Goal: Task Accomplishment & Management: Use online tool/utility

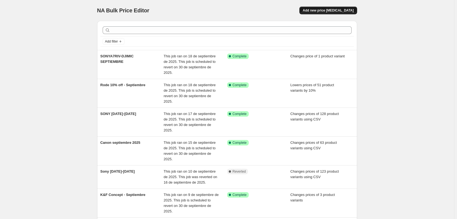
click at [325, 7] on button "Add new price [MEDICAL_DATA]" at bounding box center [329, 11] width 58 height 8
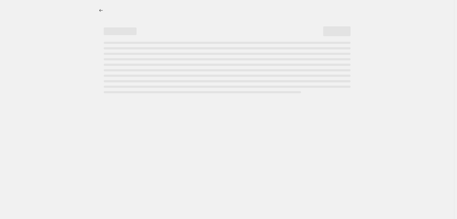
select select "percentage"
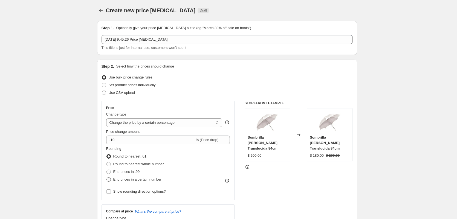
click at [160, 180] on span "End prices in a certain number" at bounding box center [137, 179] width 48 height 4
click at [107, 177] on input "End prices in a certain number" at bounding box center [107, 177] width 0 height 0
radio input "true"
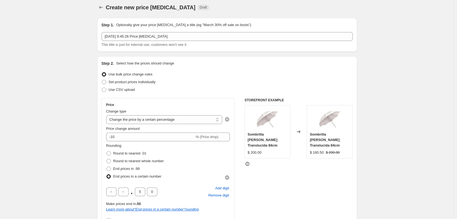
scroll to position [2, 0]
click at [130, 80] on span "Set product prices individually" at bounding box center [132, 82] width 47 height 5
click at [102, 81] on input "Set product prices individually" at bounding box center [102, 81] width 0 height 0
radio input "true"
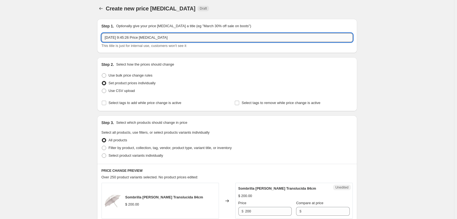
click at [160, 36] on input "[DATE] 9:45:26 Price [MEDICAL_DATA]" at bounding box center [227, 37] width 251 height 9
type input "SONY"
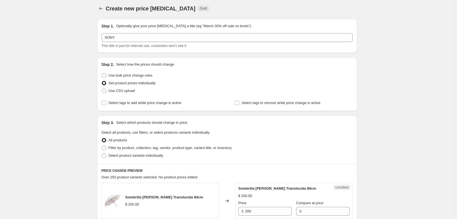
click at [101, 151] on div "Step 3. Select which products should change in price Select all products, use f…" at bounding box center [227, 139] width 260 height 48
click at [108, 154] on label "Select product variants individually" at bounding box center [133, 155] width 62 height 8
click at [102, 153] on input "Select product variants individually" at bounding box center [102, 153] width 0 height 0
radio input "true"
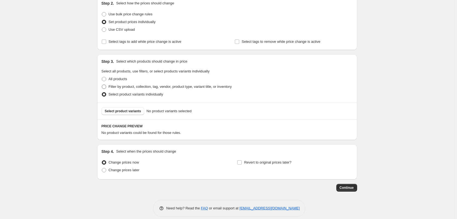
scroll to position [64, 0]
click at [134, 112] on span "Select product variants" at bounding box center [123, 110] width 36 height 4
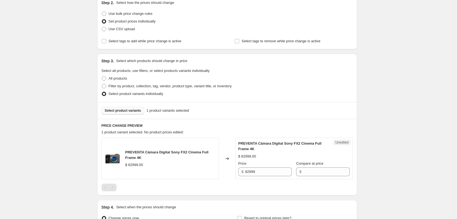
scroll to position [125, 0]
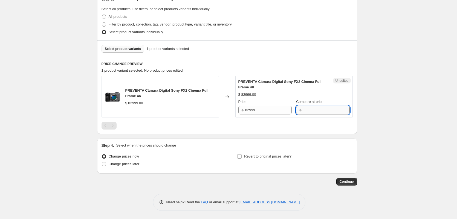
click at [309, 110] on input "Compare at price" at bounding box center [326, 109] width 47 height 9
type input "82,999.00"
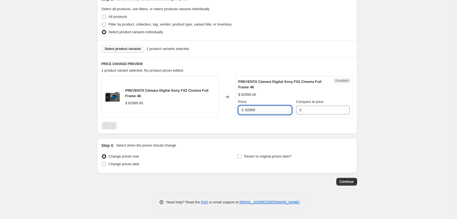
click at [273, 108] on input "82999" at bounding box center [268, 109] width 47 height 9
paste input "53,999.00"
click at [273, 108] on input "53,999.00" at bounding box center [268, 109] width 47 height 9
type input "82999"
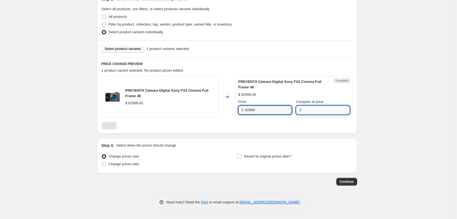
click at [310, 108] on input "Compare at price" at bounding box center [326, 109] width 47 height 9
type input "82999.00"
click at [267, 112] on input "82999" at bounding box center [268, 109] width 47 height 9
type input "53999.00"
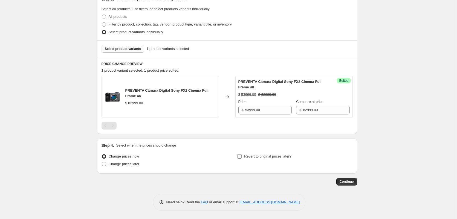
click at [251, 159] on span "Revert to original prices later?" at bounding box center [267, 155] width 47 height 5
click at [242, 158] on input "Revert to original prices later?" at bounding box center [239, 156] width 4 height 4
checkbox input "true"
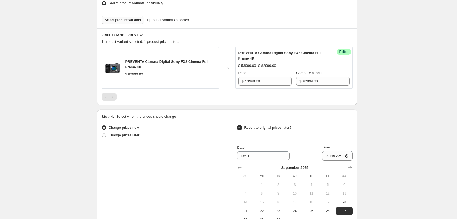
scroll to position [166, 0]
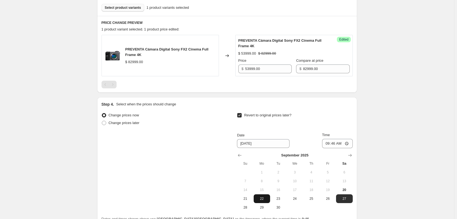
click at [263, 198] on span "22" at bounding box center [262, 198] width 12 height 4
type input "[DATE]"
click at [324, 144] on input "09:46" at bounding box center [337, 143] width 31 height 9
type input "23:59"
click at [378, 91] on div "Create new price [MEDICAL_DATA]. This page is ready Create new price [MEDICAL_D…" at bounding box center [227, 52] width 454 height 437
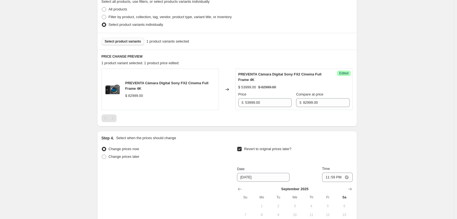
scroll to position [132, 0]
click at [378, 91] on div "Create new price [MEDICAL_DATA]. This page is ready Create new price [MEDICAL_D…" at bounding box center [227, 86] width 454 height 437
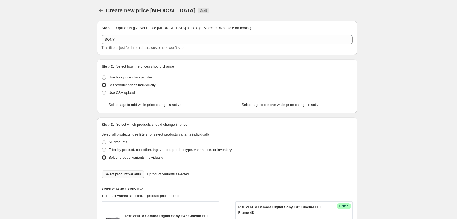
scroll to position [219, 0]
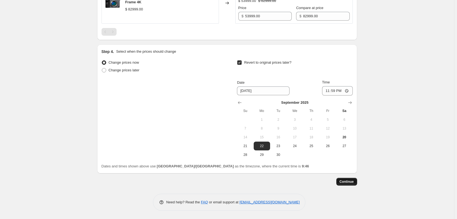
click at [351, 182] on span "Continue" at bounding box center [347, 181] width 14 height 4
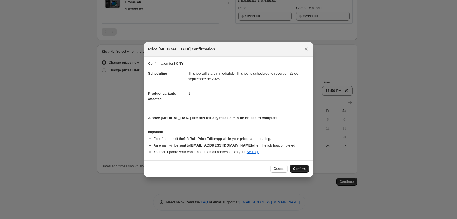
click at [292, 165] on button "Confirm" at bounding box center [299, 169] width 19 height 8
